Goal: Task Accomplishment & Management: Manage account settings

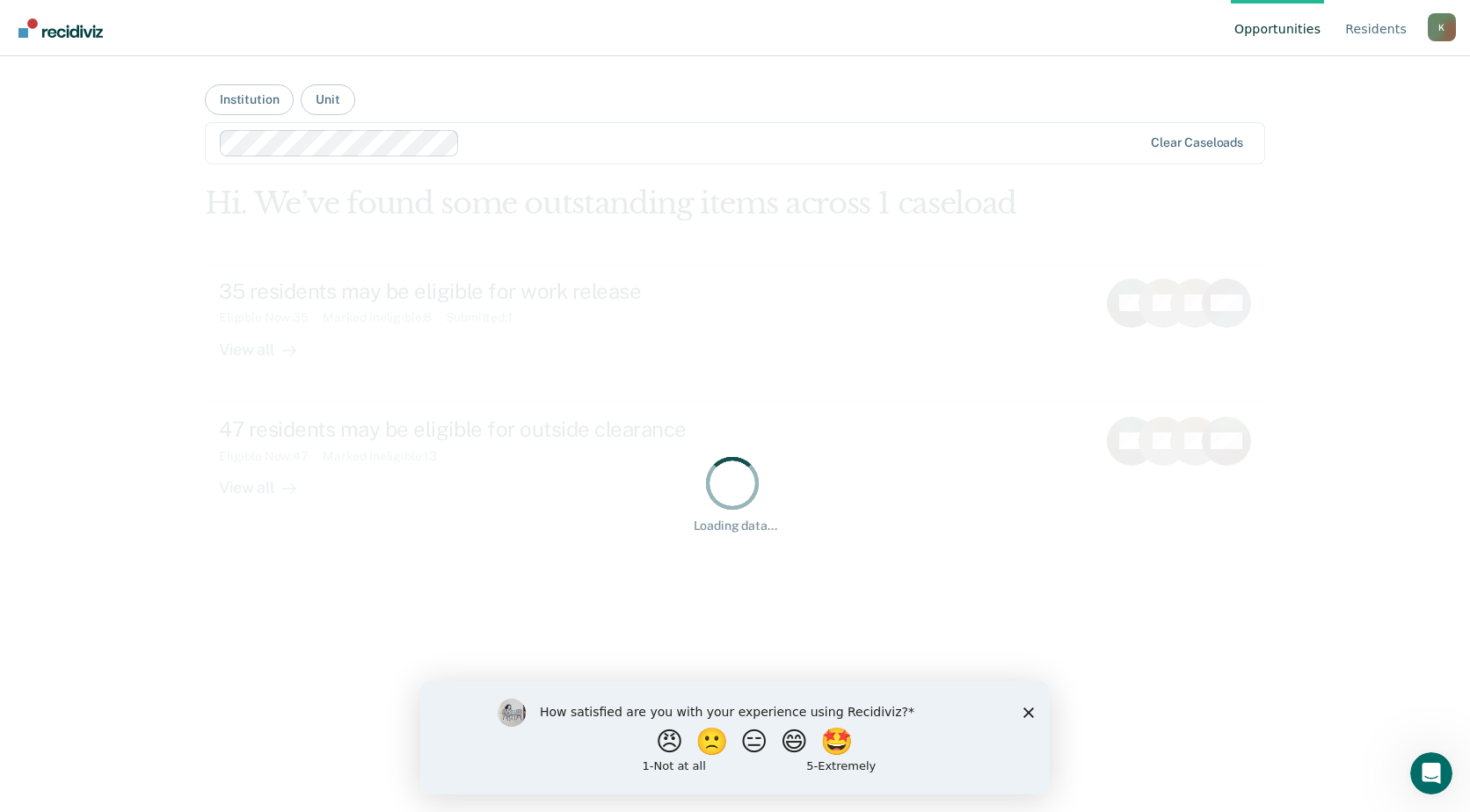
drag, startPoint x: 1032, startPoint y: 710, endPoint x: 1446, endPoint y: 1391, distance: 797.0
click at [1032, 710] on icon "Close survey" at bounding box center [1028, 713] width 11 height 11
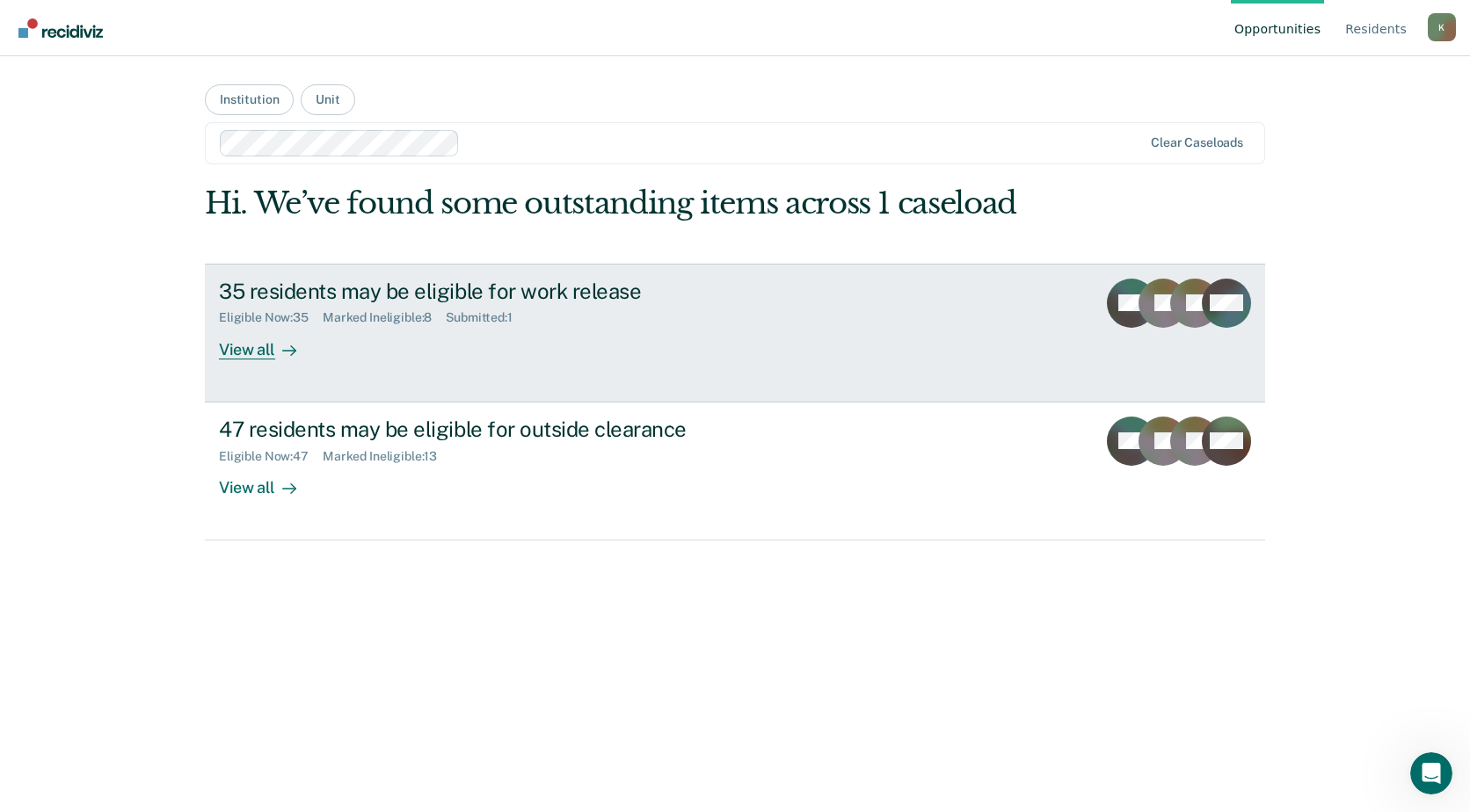
click at [308, 298] on div "35 residents may be eligible for work release" at bounding box center [528, 291] width 618 height 26
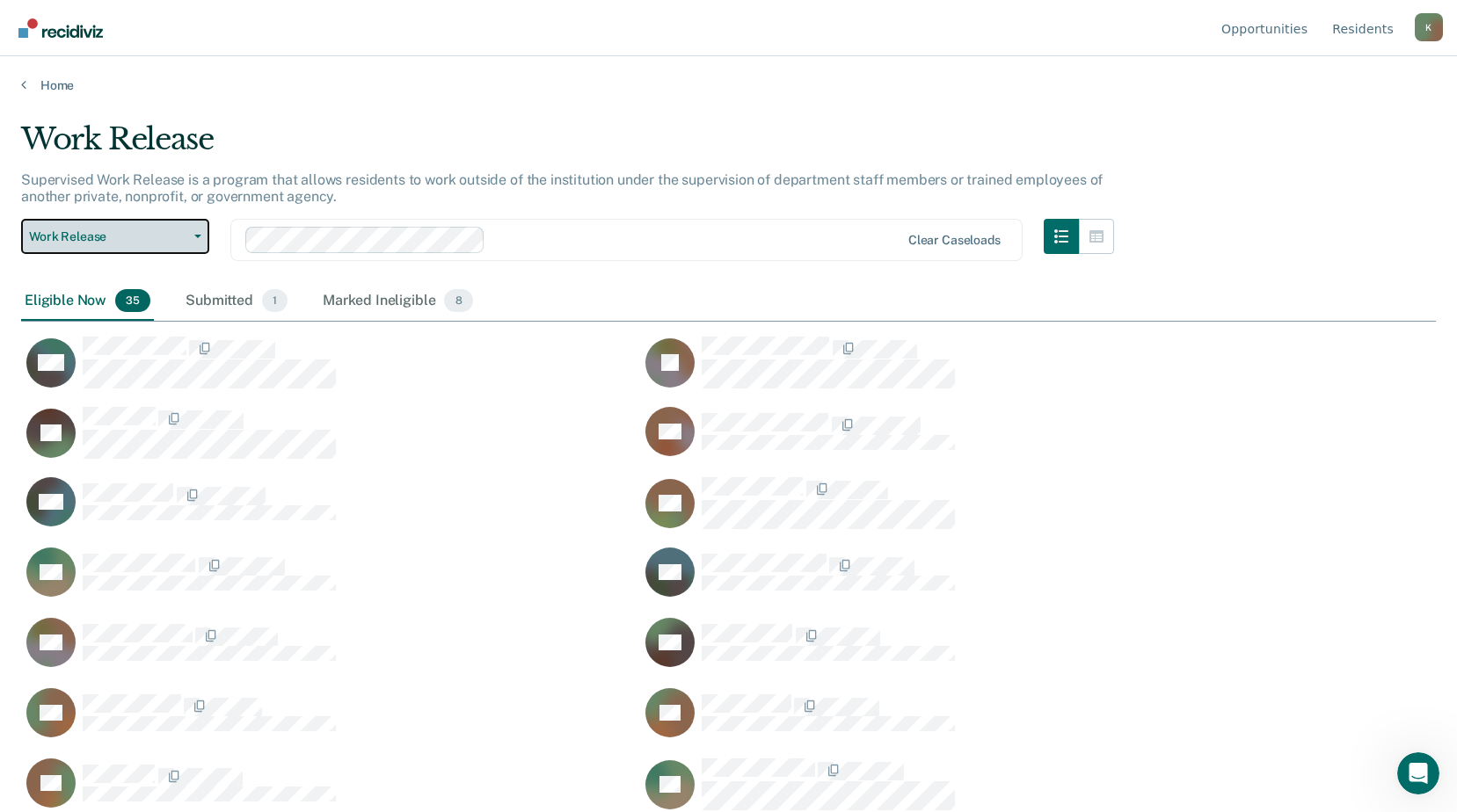
click at [174, 236] on span "Work Release" at bounding box center [108, 237] width 158 height 15
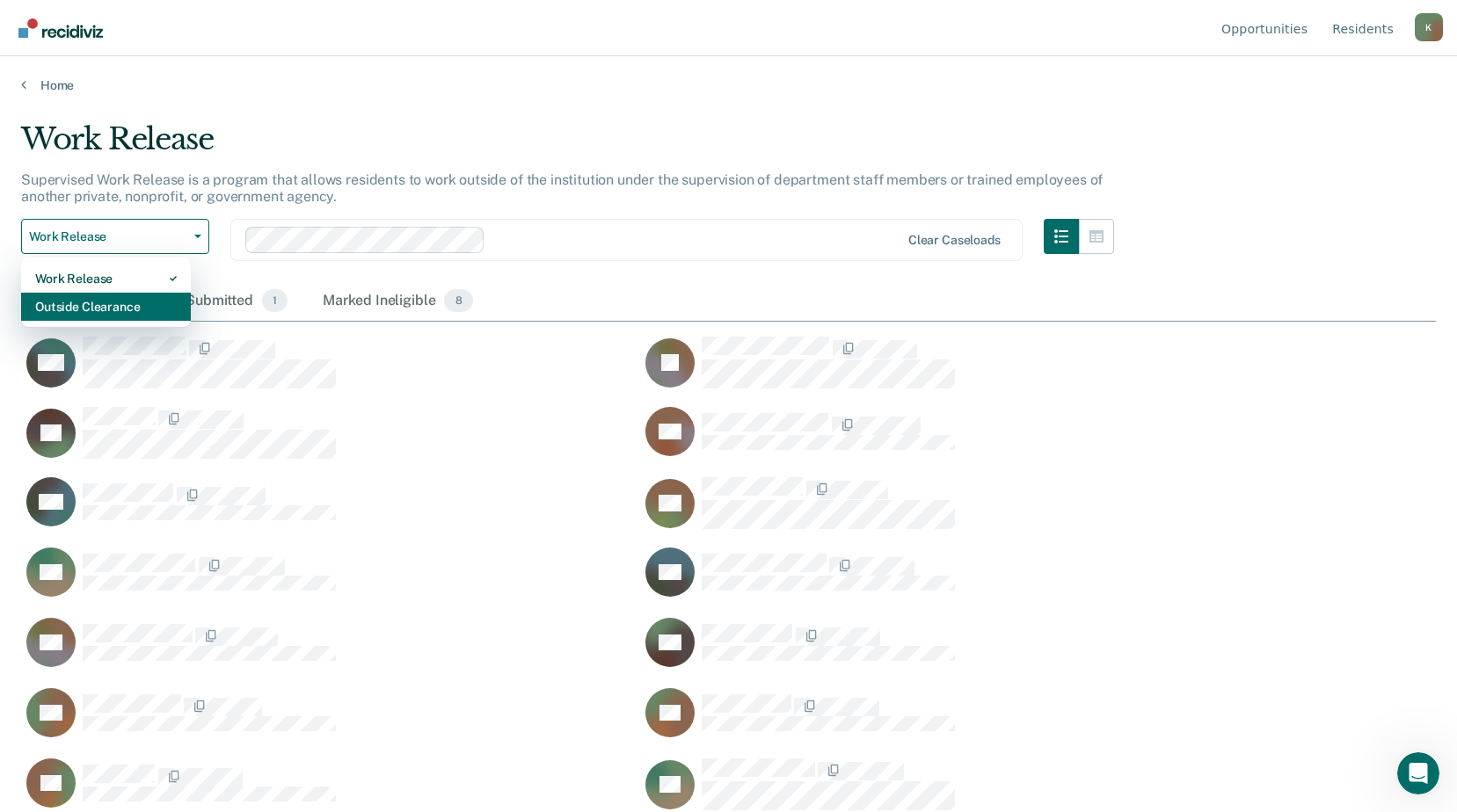
click at [137, 304] on div "Outside Clearance" at bounding box center [106, 307] width 142 height 28
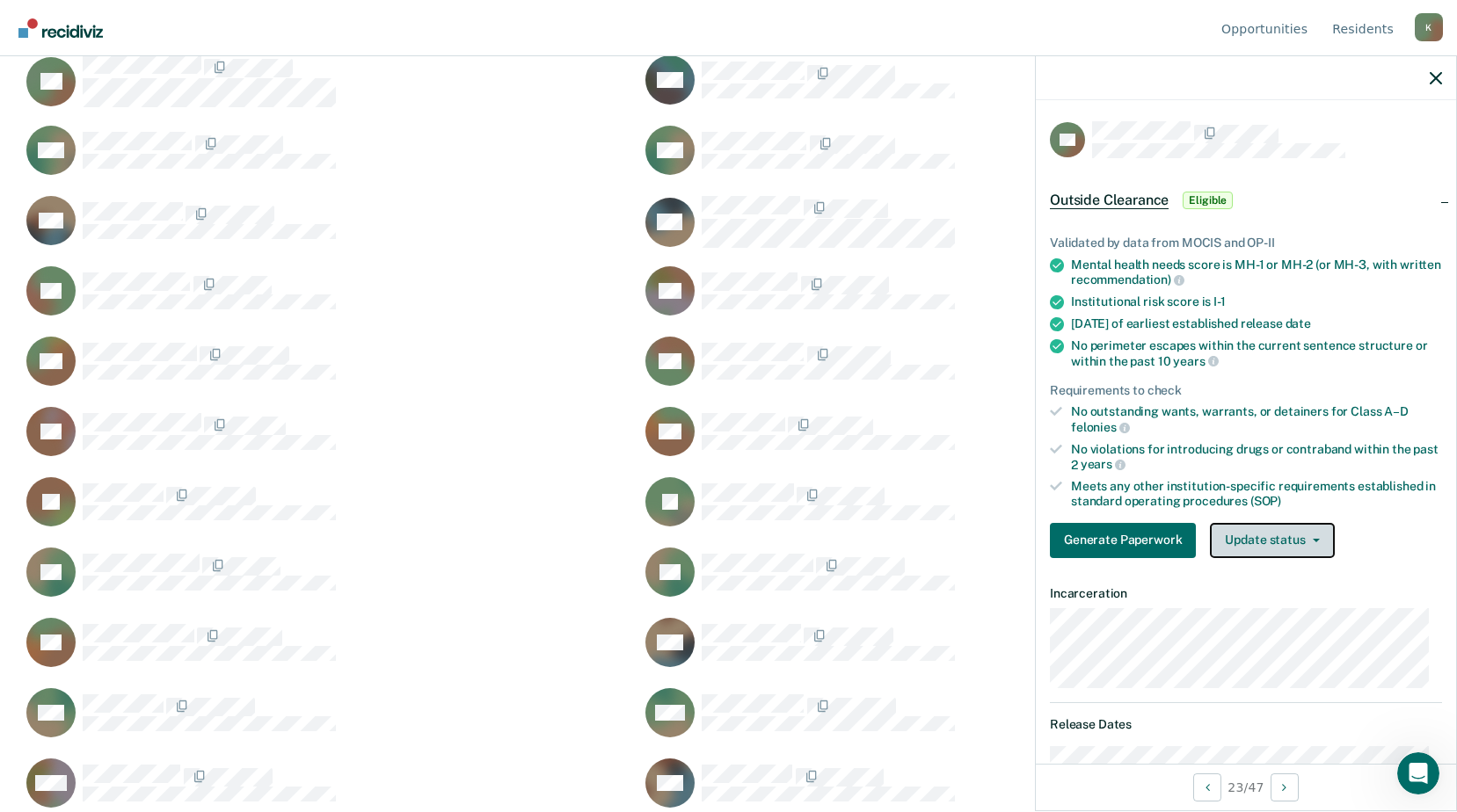
click at [1278, 532] on button "Update status" at bounding box center [1271, 541] width 124 height 35
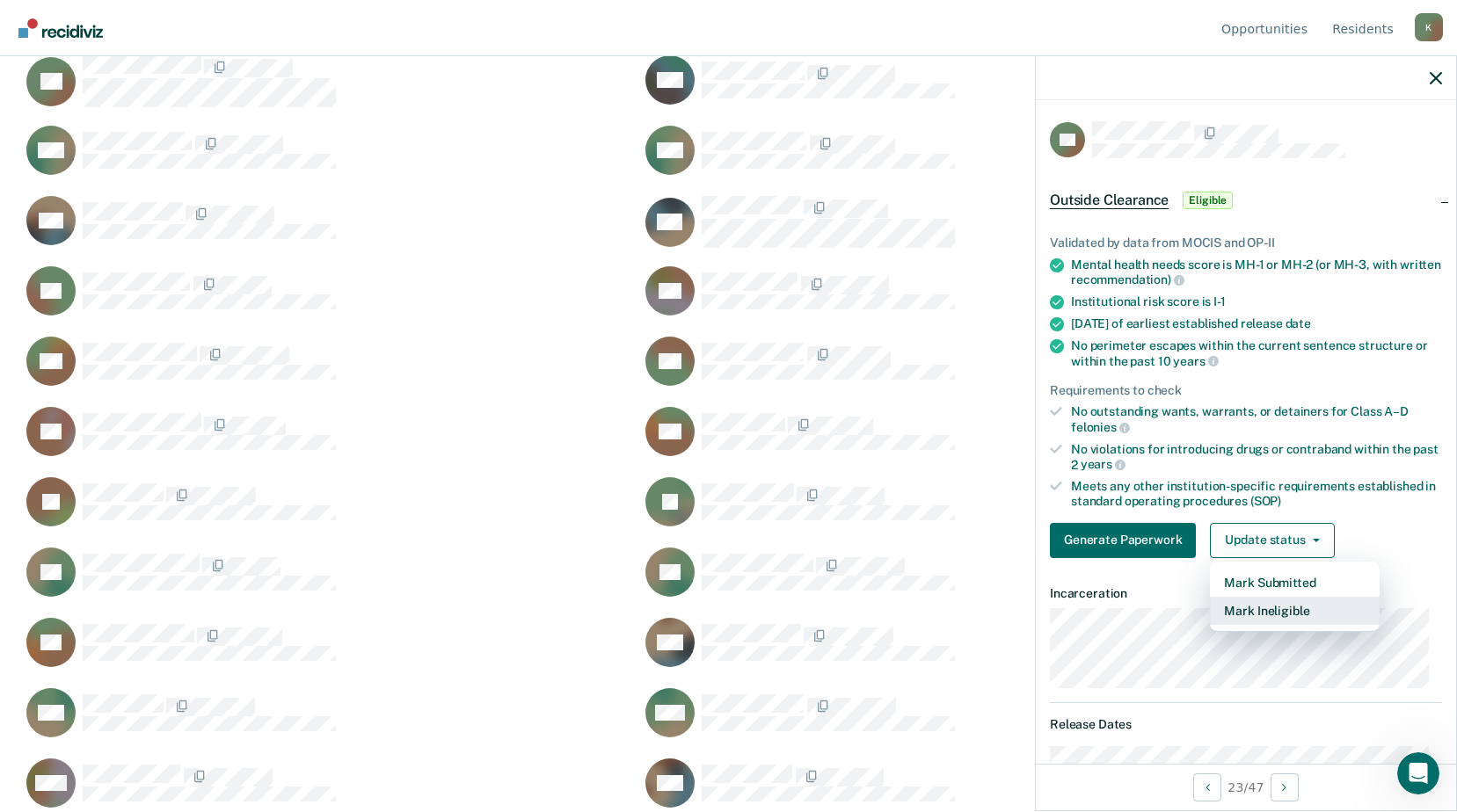
click at [1267, 610] on button "Mark Ineligible" at bounding box center [1294, 611] width 170 height 28
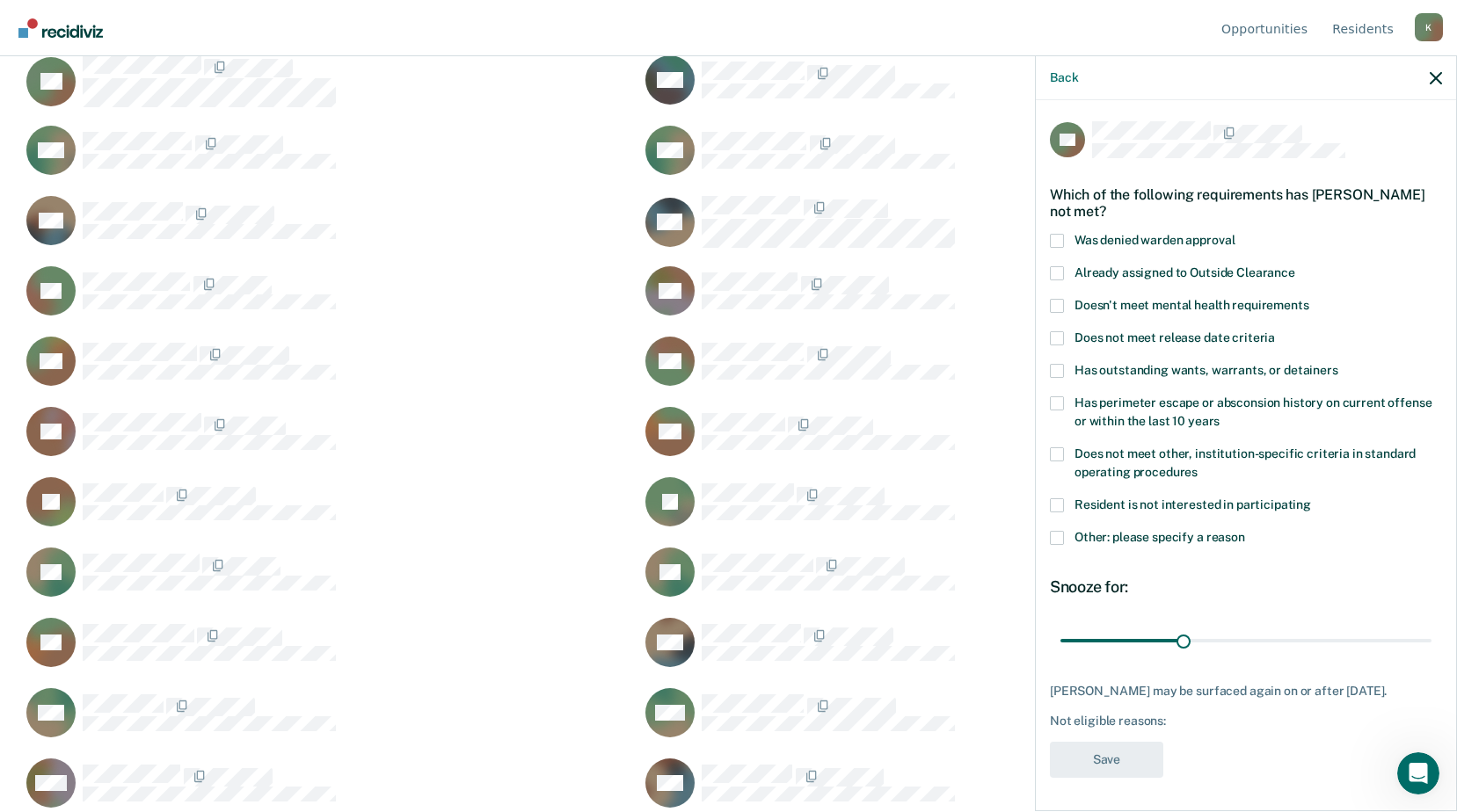
click at [1060, 538] on span at bounding box center [1057, 538] width 14 height 14
click at [1245, 531] on input "Other: please specify a reason" at bounding box center [1245, 531] width 0 height 0
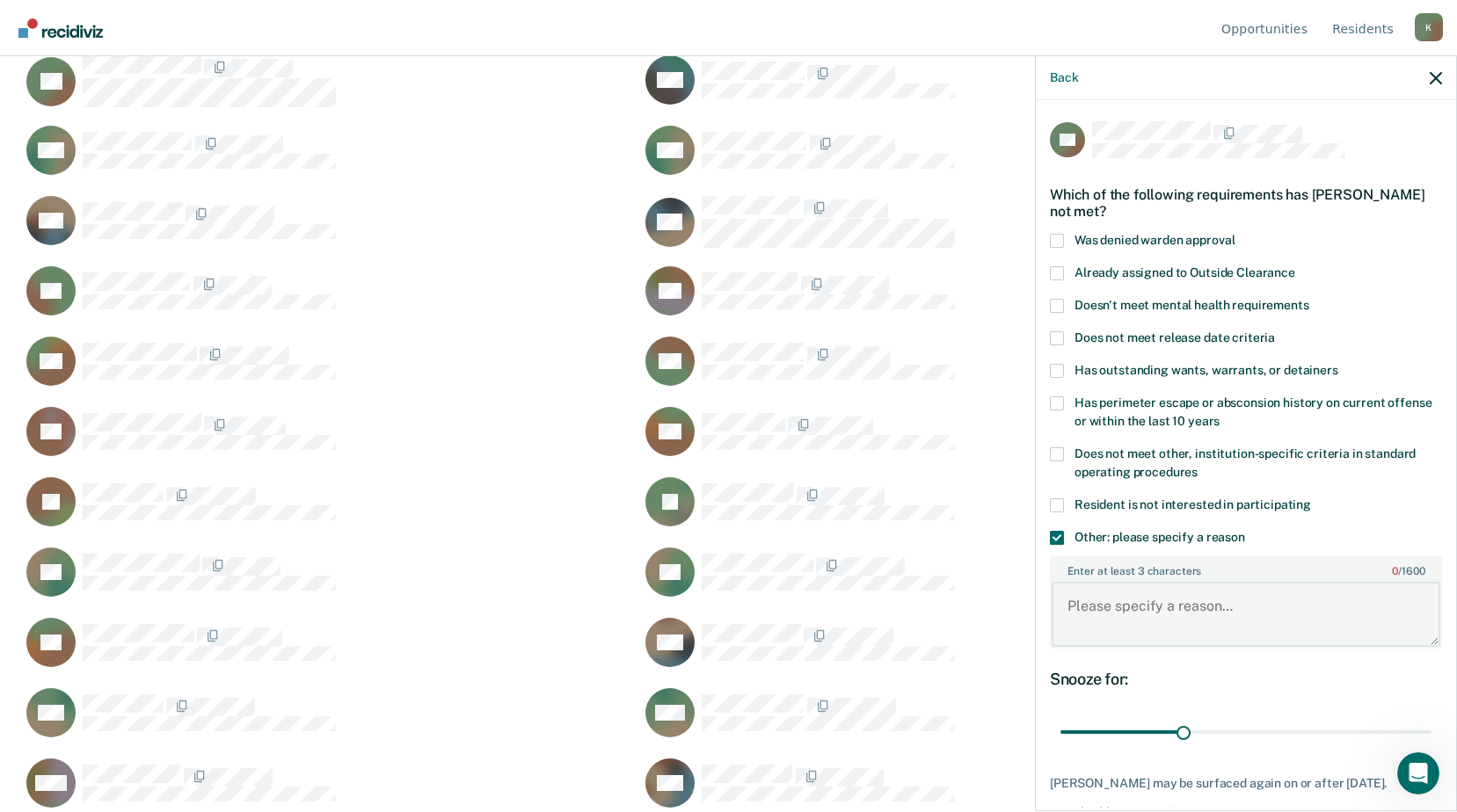
click at [1076, 603] on textarea "Enter at least 3 characters 0 / 1600" at bounding box center [1246, 615] width 389 height 65
paste textarea "ASSAULT - 1ST DEGREE OR ATTEMPT"
type textarea "ASSAULT - 1ST DEGREE OR ATTEMPT"
